Goal: Task Accomplishment & Management: Use online tool/utility

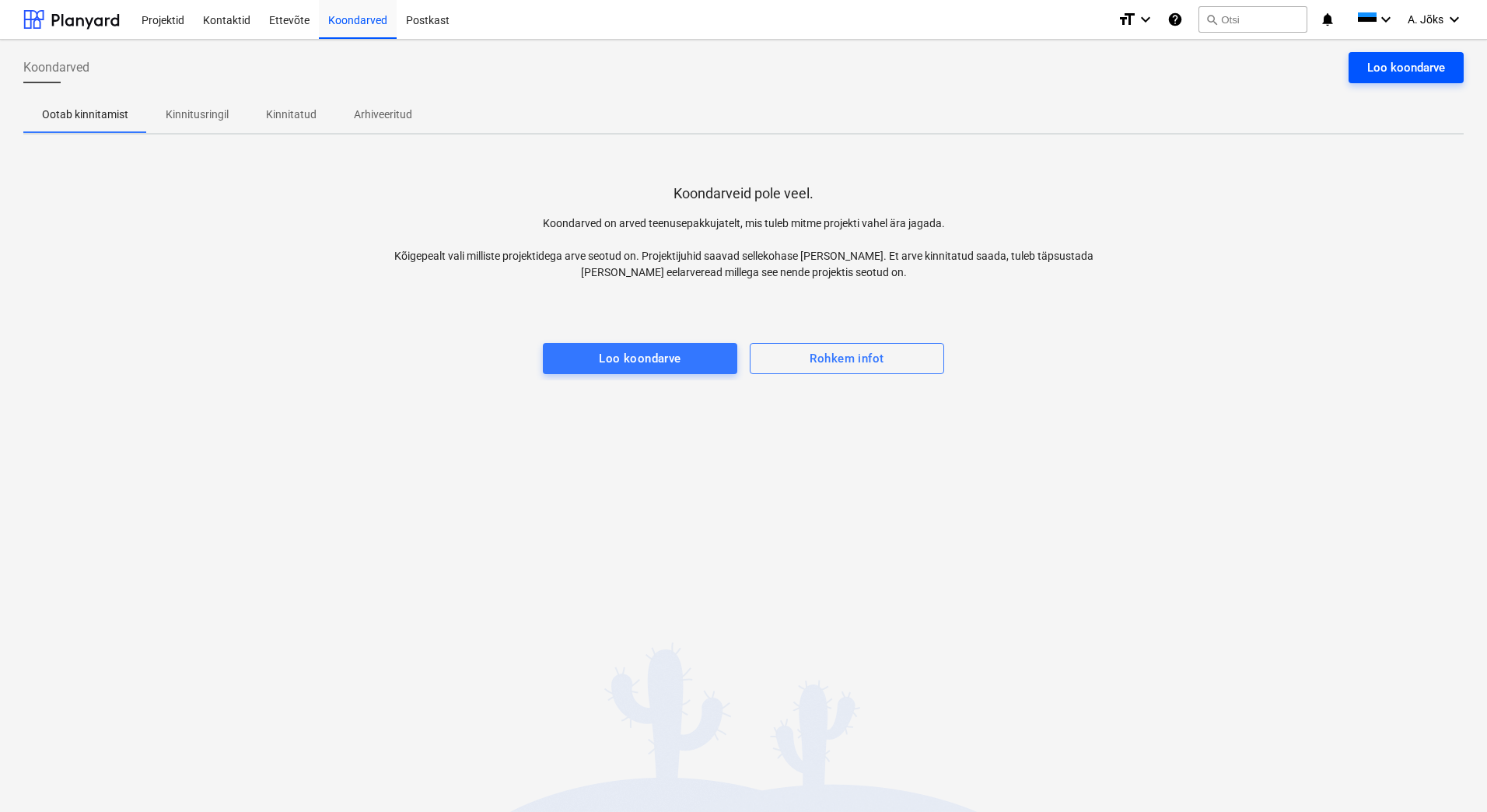
click at [1400, 71] on div "Loo koondarve" at bounding box center [1406, 67] width 77 height 20
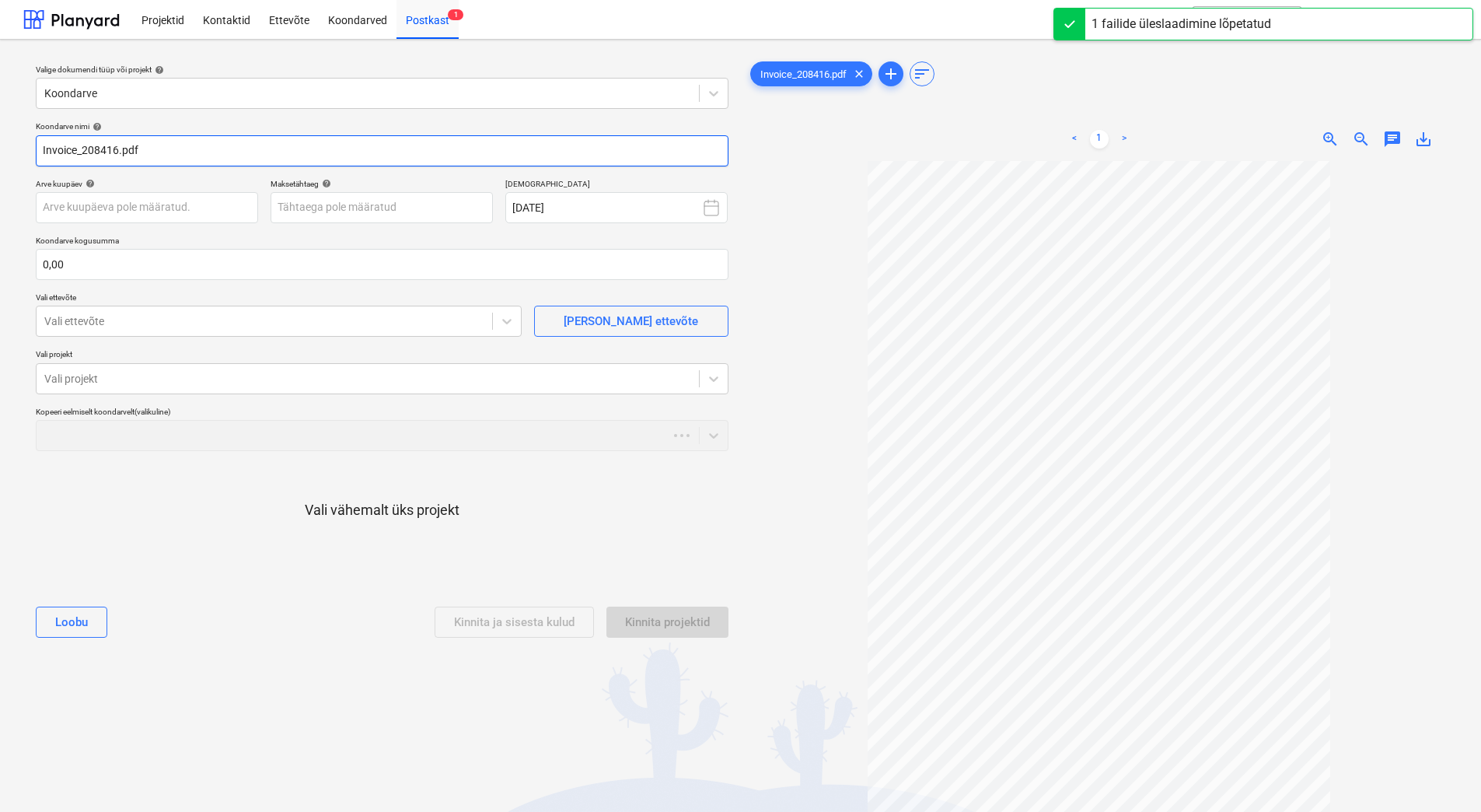
drag, startPoint x: 82, startPoint y: 154, endPoint x: -35, endPoint y: 144, distance: 117.4
click at [0, 144] on html "Projektid Kontaktid Ettevõte Koondarved Postkast 1 format_size keyboard_arrow_d…" at bounding box center [740, 406] width 1481 height 812
paste input "[PERSON_NAME] OÜ"
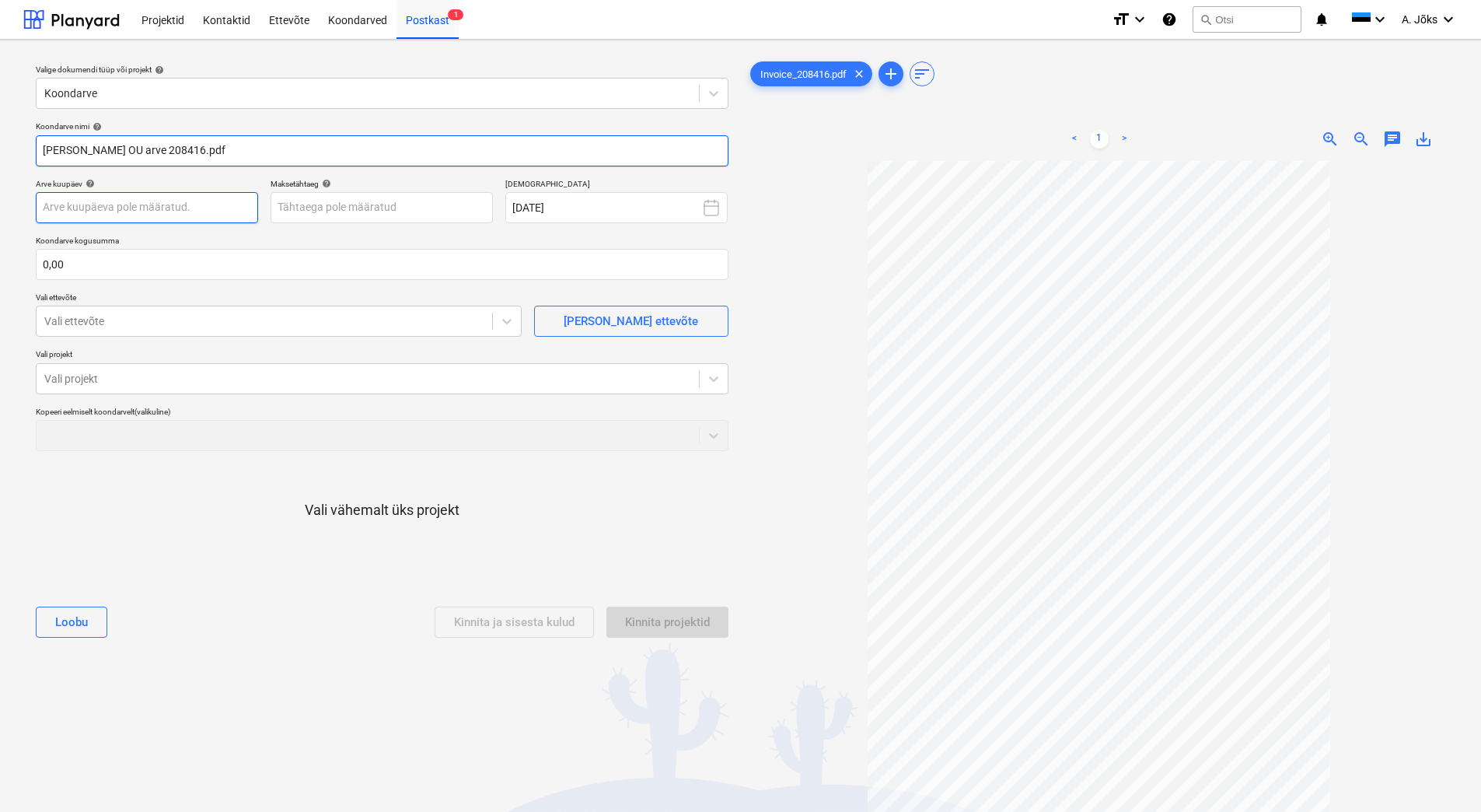
type input "[PERSON_NAME] OU arve 208416.pdf"
click at [190, 198] on body "Projektid Kontaktid Ettevõte Koondarved Postkast 1 format_size keyboard_arrow_d…" at bounding box center [740, 406] width 1481 height 812
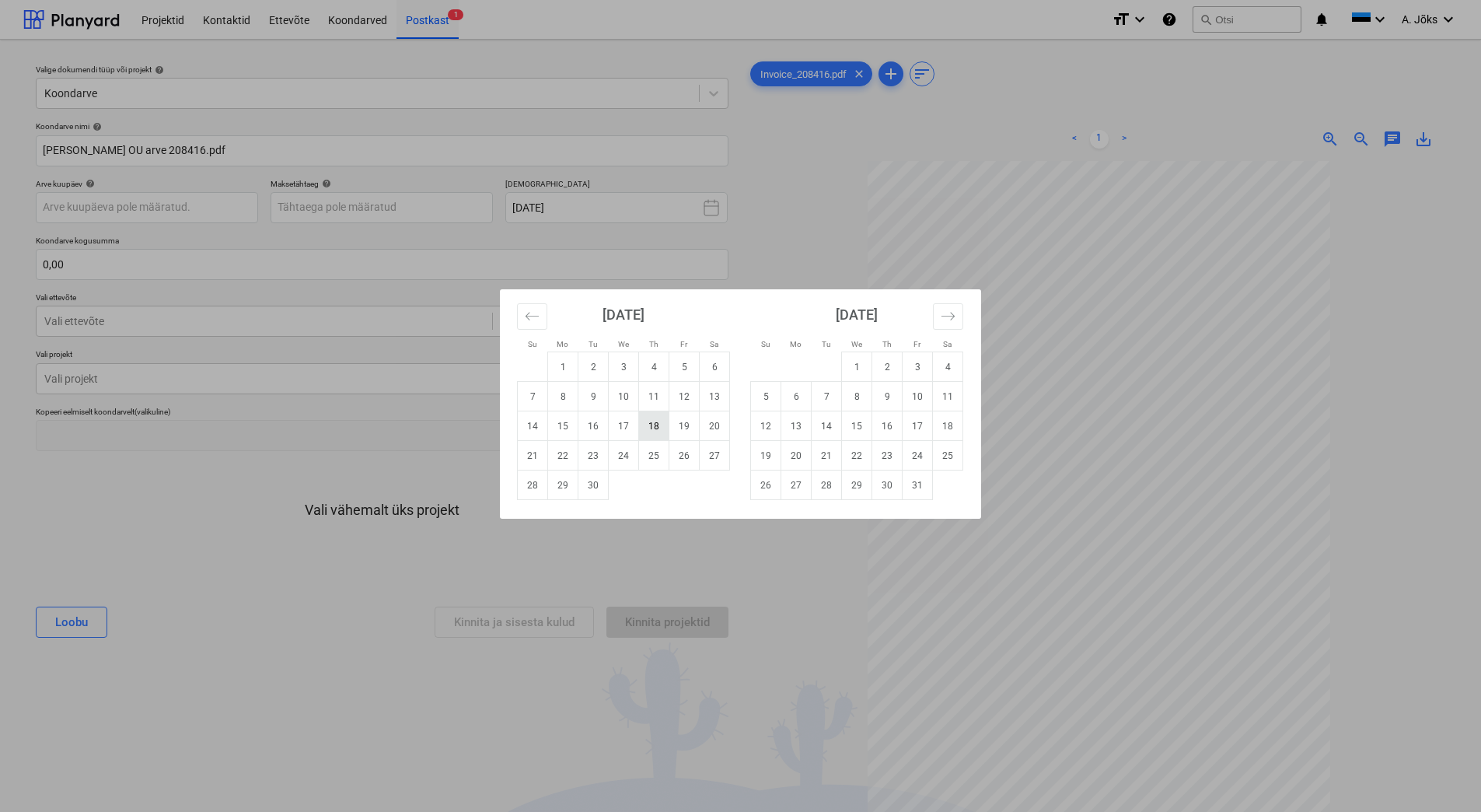
click at [666, 424] on td "18" at bounding box center [653, 426] width 30 height 29
type input "[DATE]"
click at [450, 203] on body "Projektid Kontaktid Ettevõte Koondarved Postkast 1 format_size keyboard_arrow_d…" at bounding box center [740, 406] width 1481 height 812
click at [887, 363] on td "2" at bounding box center [887, 366] width 30 height 29
type input "[DATE]"
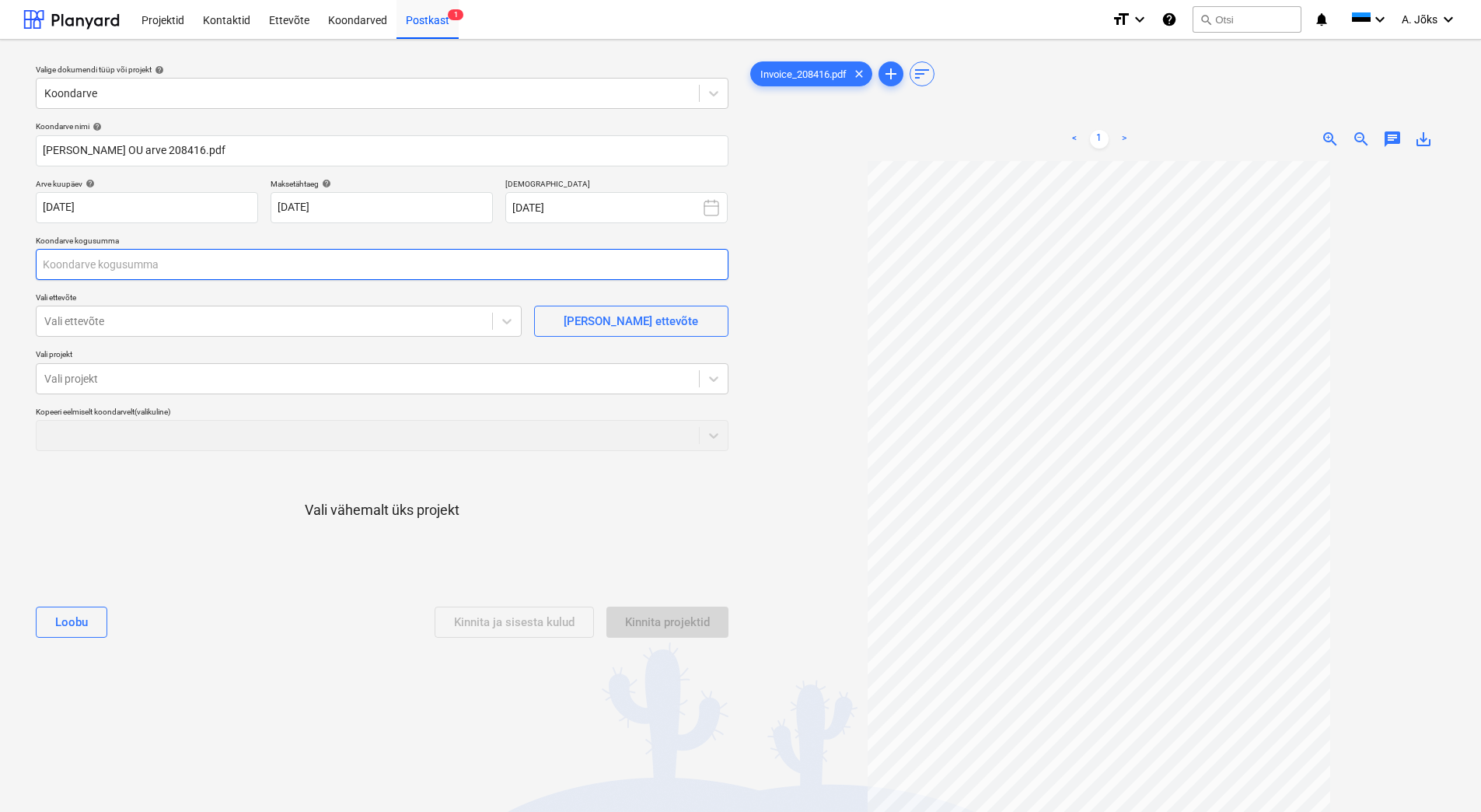
click at [225, 269] on input "text" at bounding box center [382, 264] width 693 height 31
type input "0,00"
click at [258, 266] on input "text" at bounding box center [382, 264] width 693 height 31
type input "96,00"
click at [199, 321] on div at bounding box center [264, 321] width 440 height 15
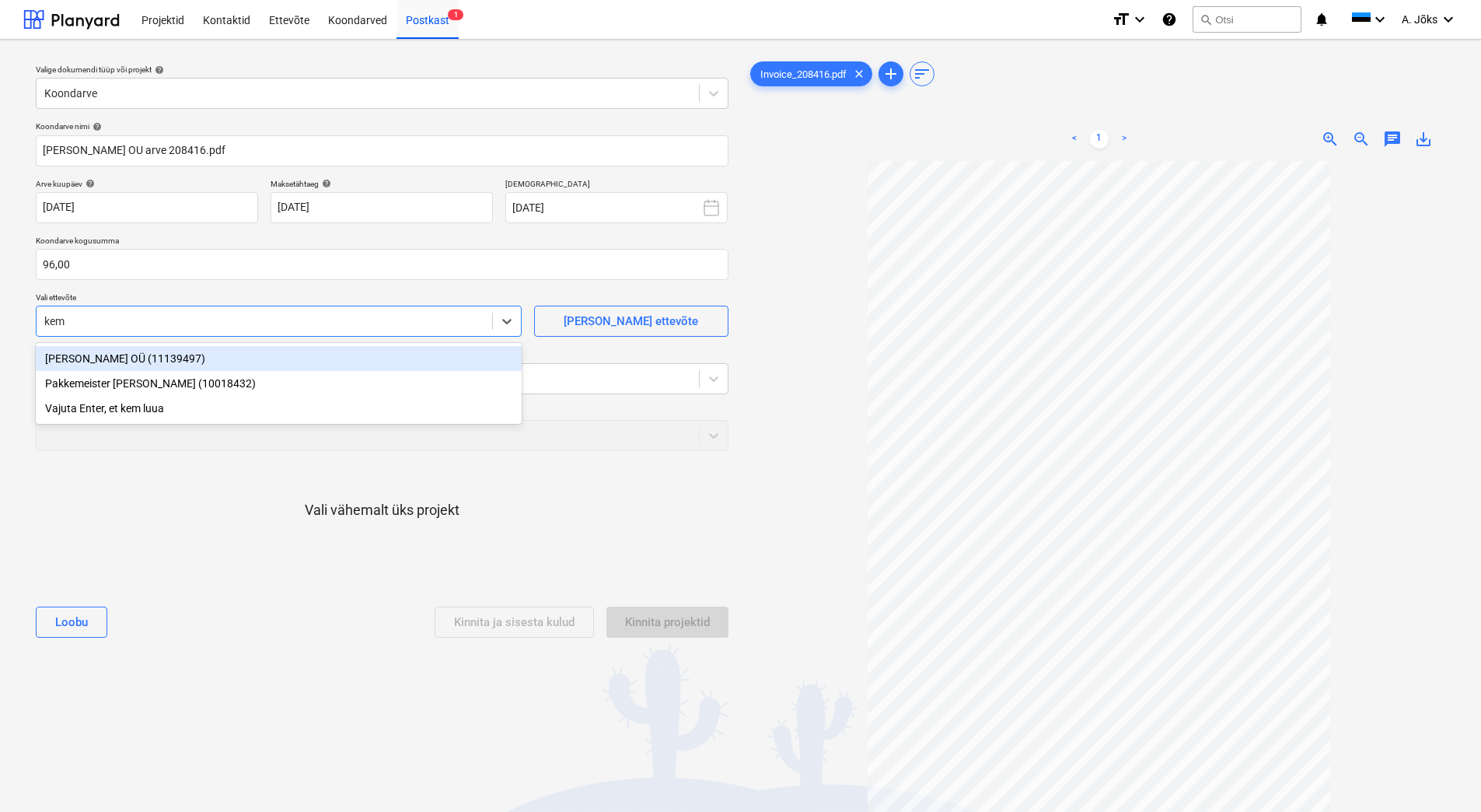
type input "[PERSON_NAME]"
click at [197, 363] on div "[PERSON_NAME] OÜ (11139497)" at bounding box center [278, 358] width 486 height 25
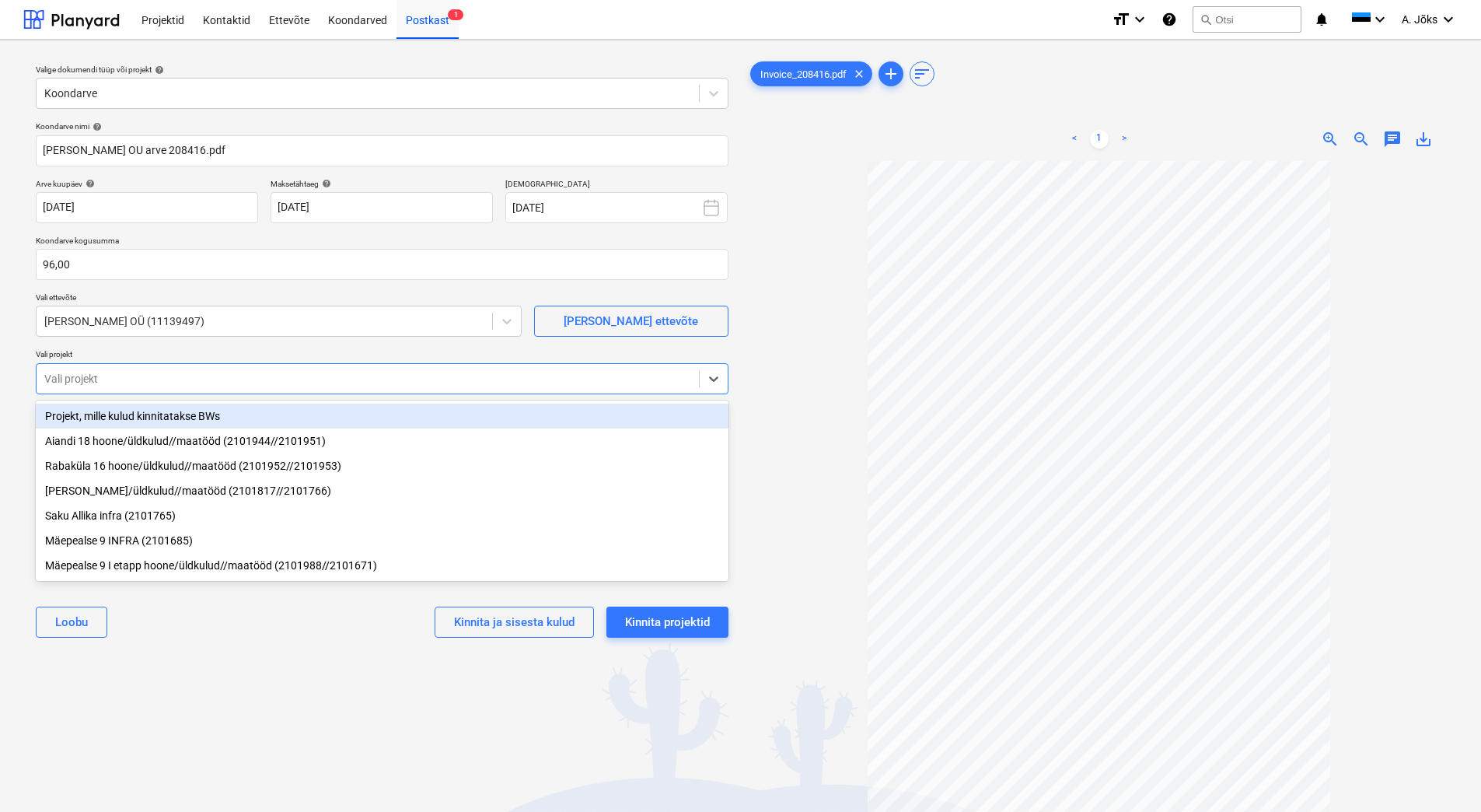
click at [183, 380] on div at bounding box center [368, 378] width 647 height 15
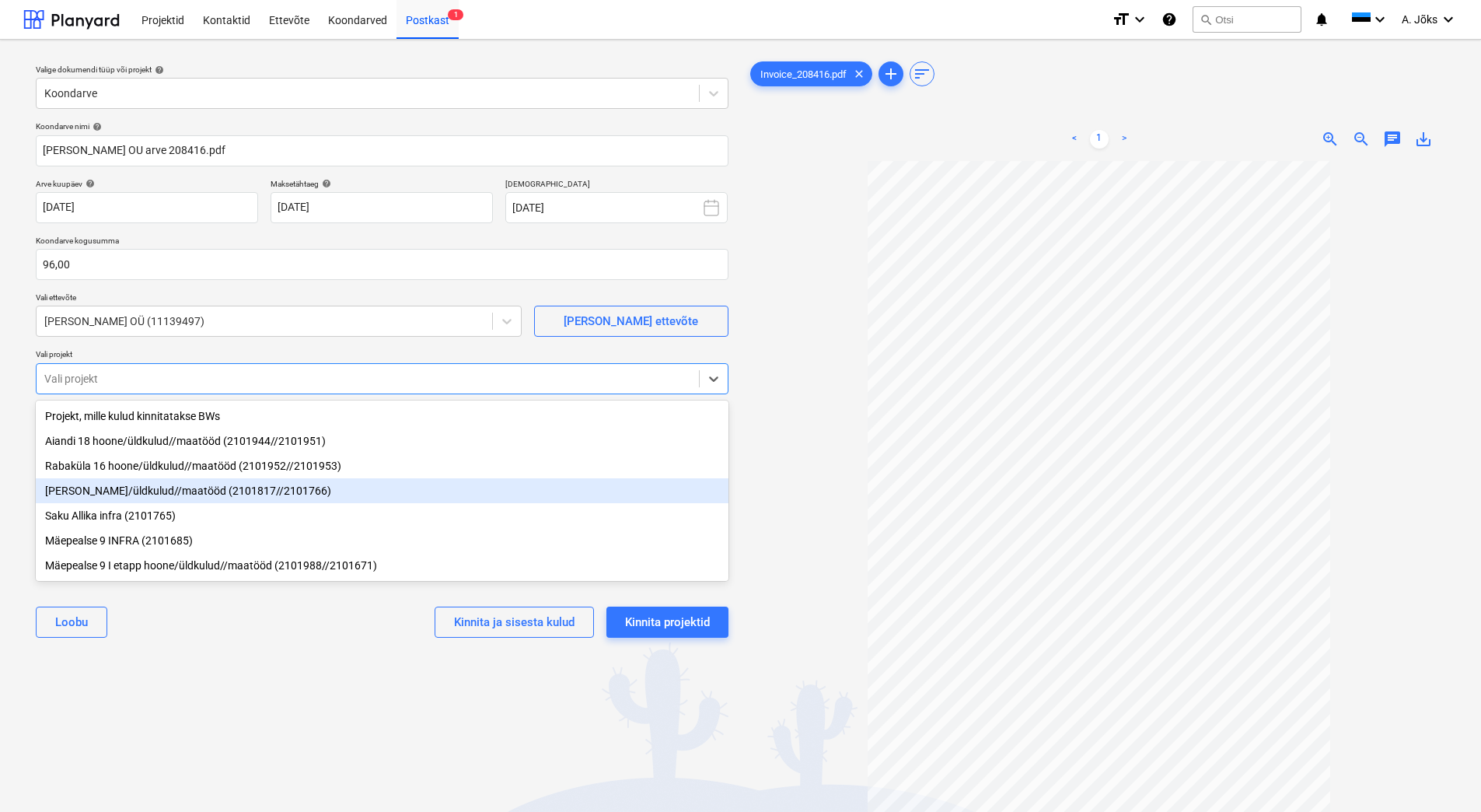
click at [137, 497] on div "[PERSON_NAME]/üldkulud//maatööd (2101817//2101766)" at bounding box center [382, 490] width 693 height 25
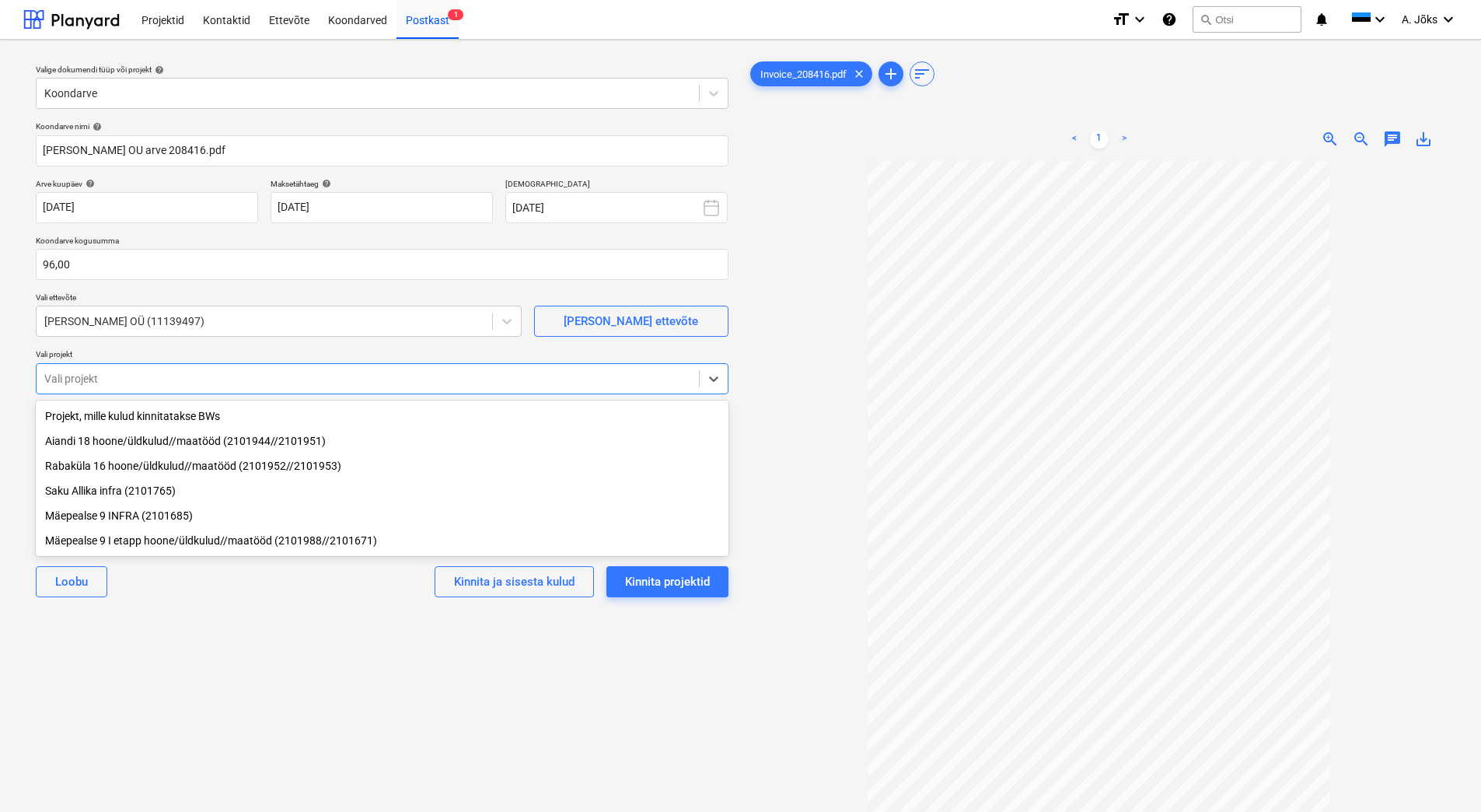
drag, startPoint x: 245, startPoint y: 694, endPoint x: 380, endPoint y: 686, distance: 135.2
click at [249, 693] on div "Valige dokumendi tüüp või projekt help Koondarve Koondarve nimi help [PERSON_NA…" at bounding box center [383, 493] width 718 height 883
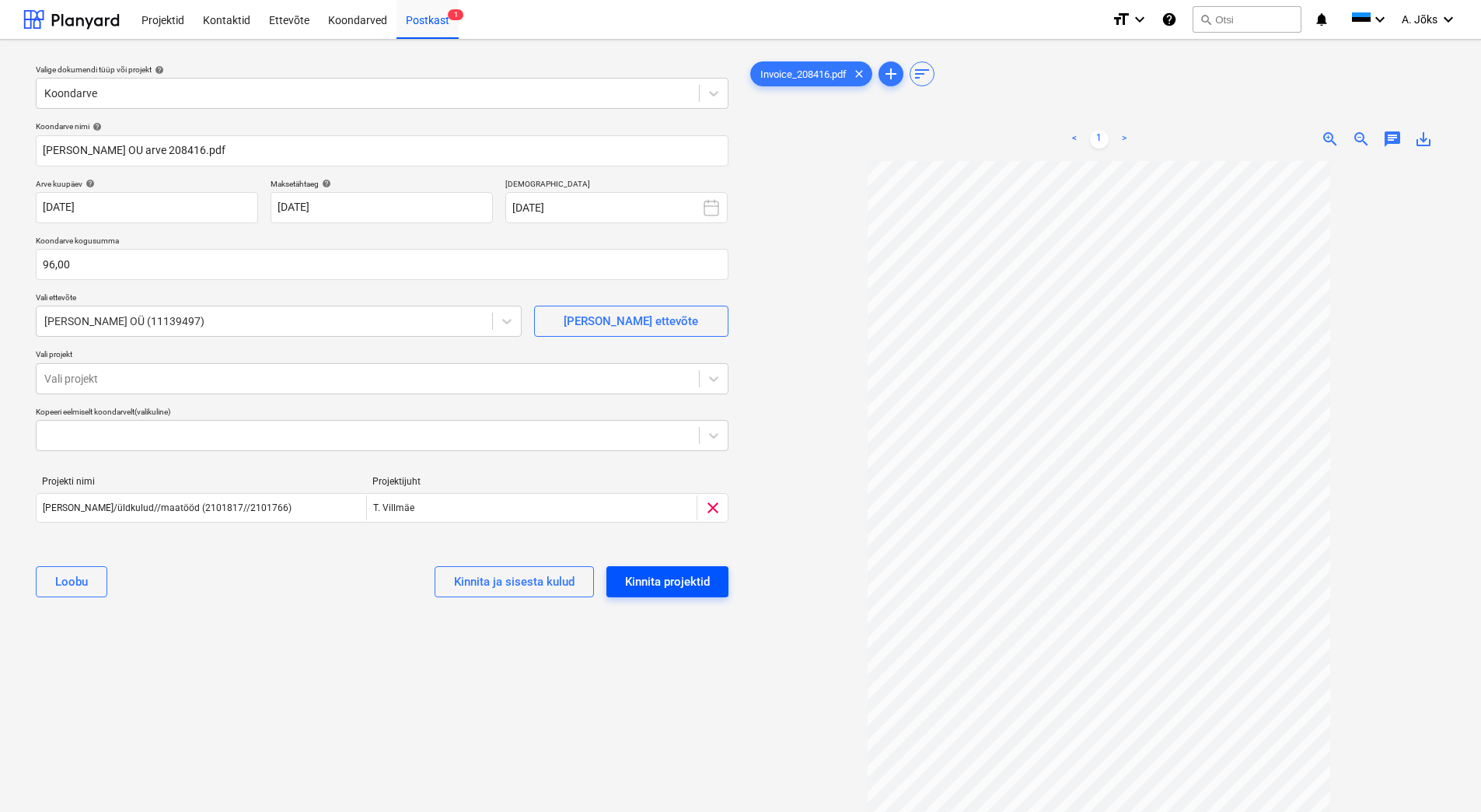
click at [675, 585] on div "Kinnita projektid" at bounding box center [667, 581] width 85 height 20
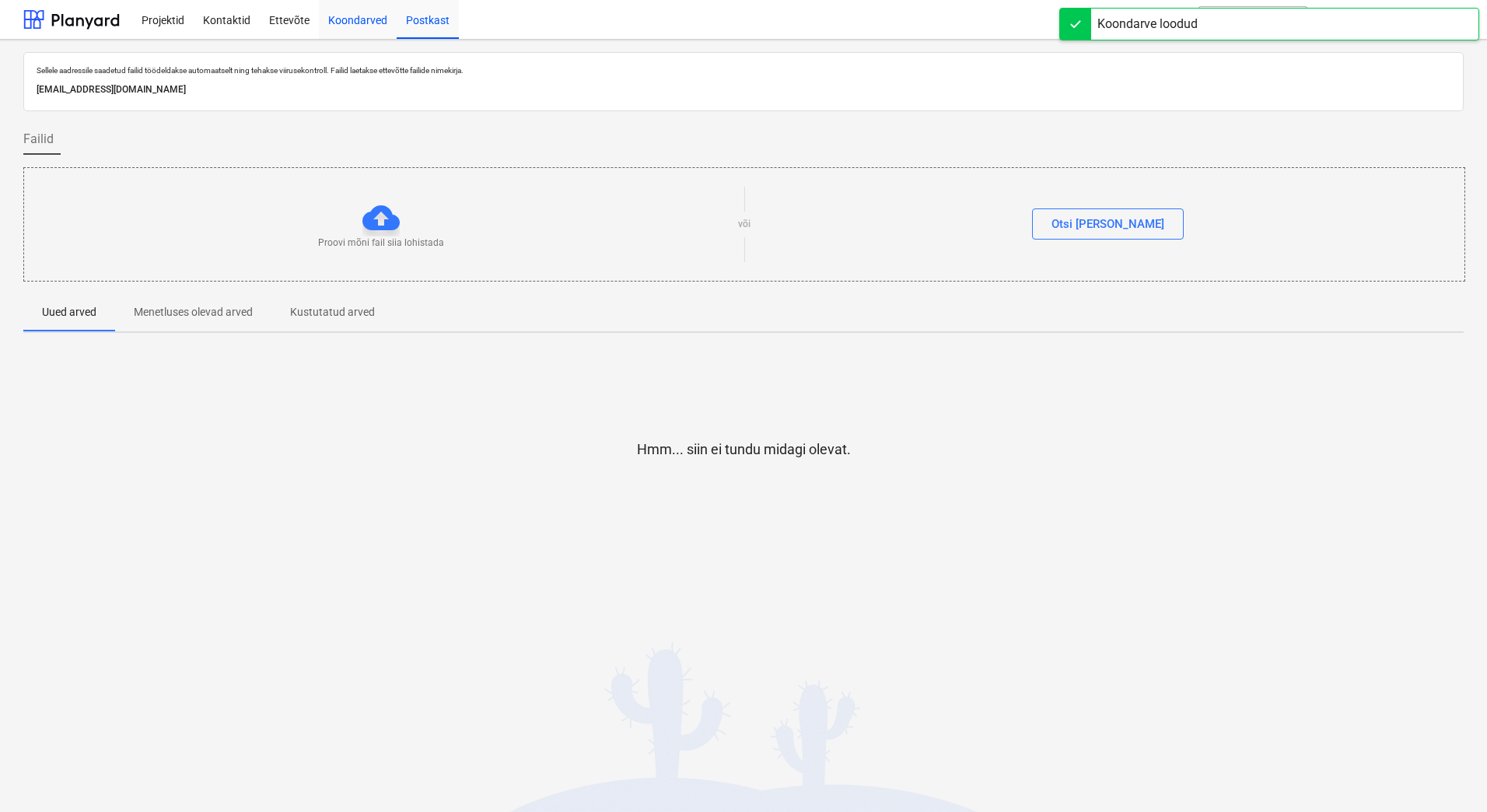
click at [351, 15] on div "Koondarved" at bounding box center [357, 19] width 77 height 40
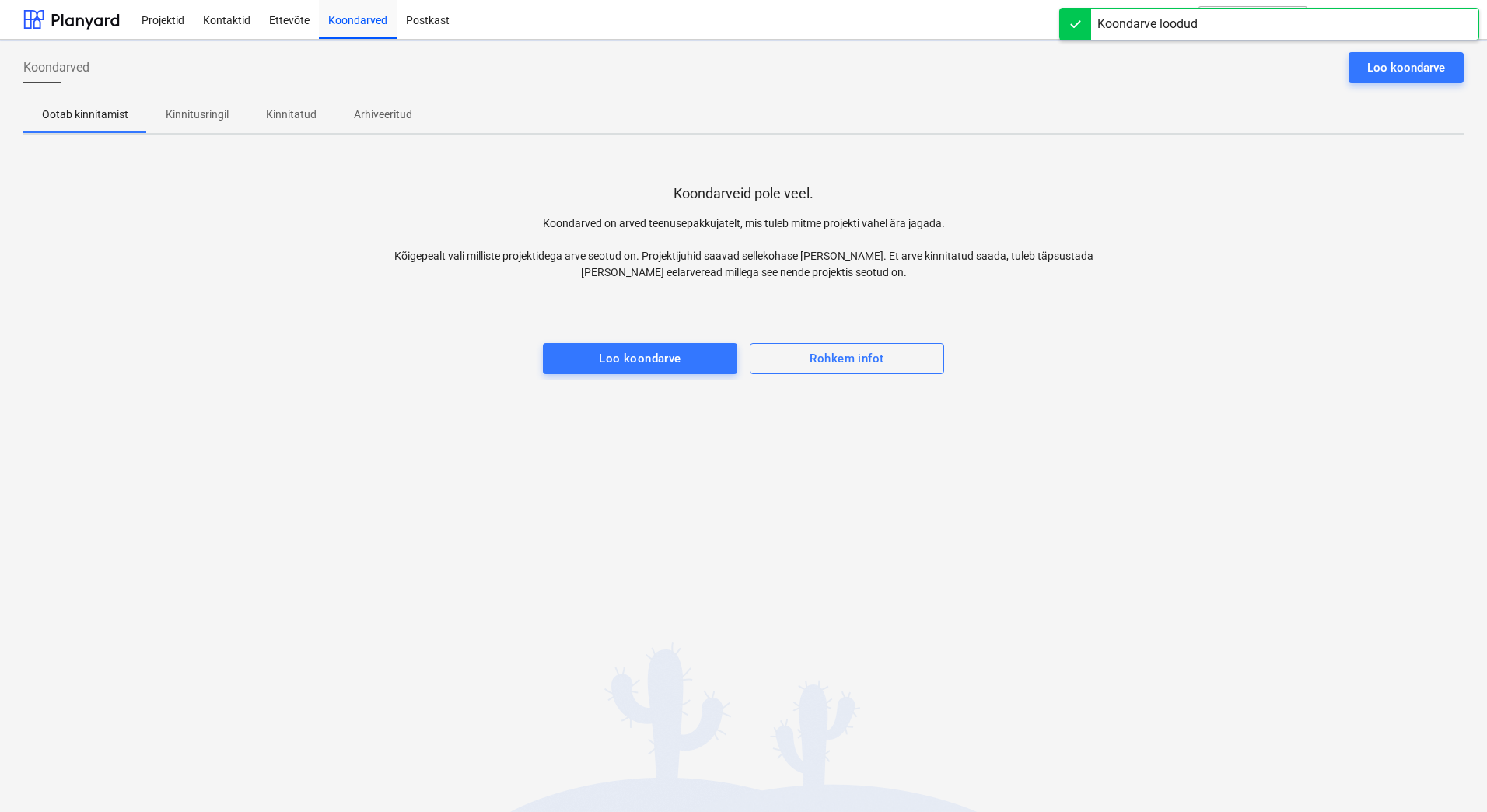
drag, startPoint x: 186, startPoint y: 108, endPoint x: 311, endPoint y: 190, distance: 149.5
click at [188, 108] on p "Kinnitusringil" at bounding box center [197, 115] width 63 height 16
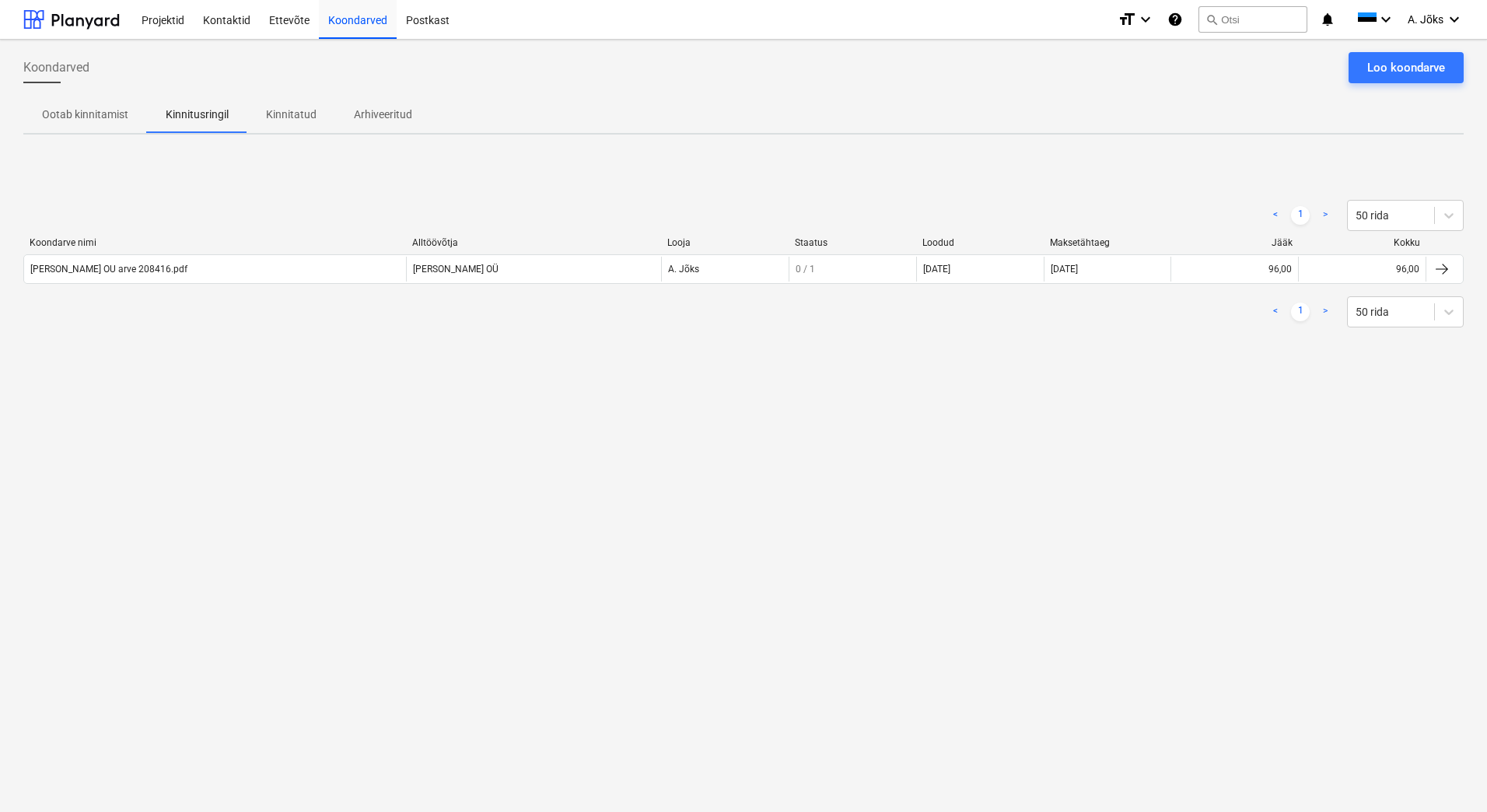
click at [1080, 475] on div "Koondarved Loo koondarve Ootab kinnitamist Kinnitusringil Kinnitatud Arhiveerit…" at bounding box center [743, 426] width 1487 height 772
